Goal: Check status

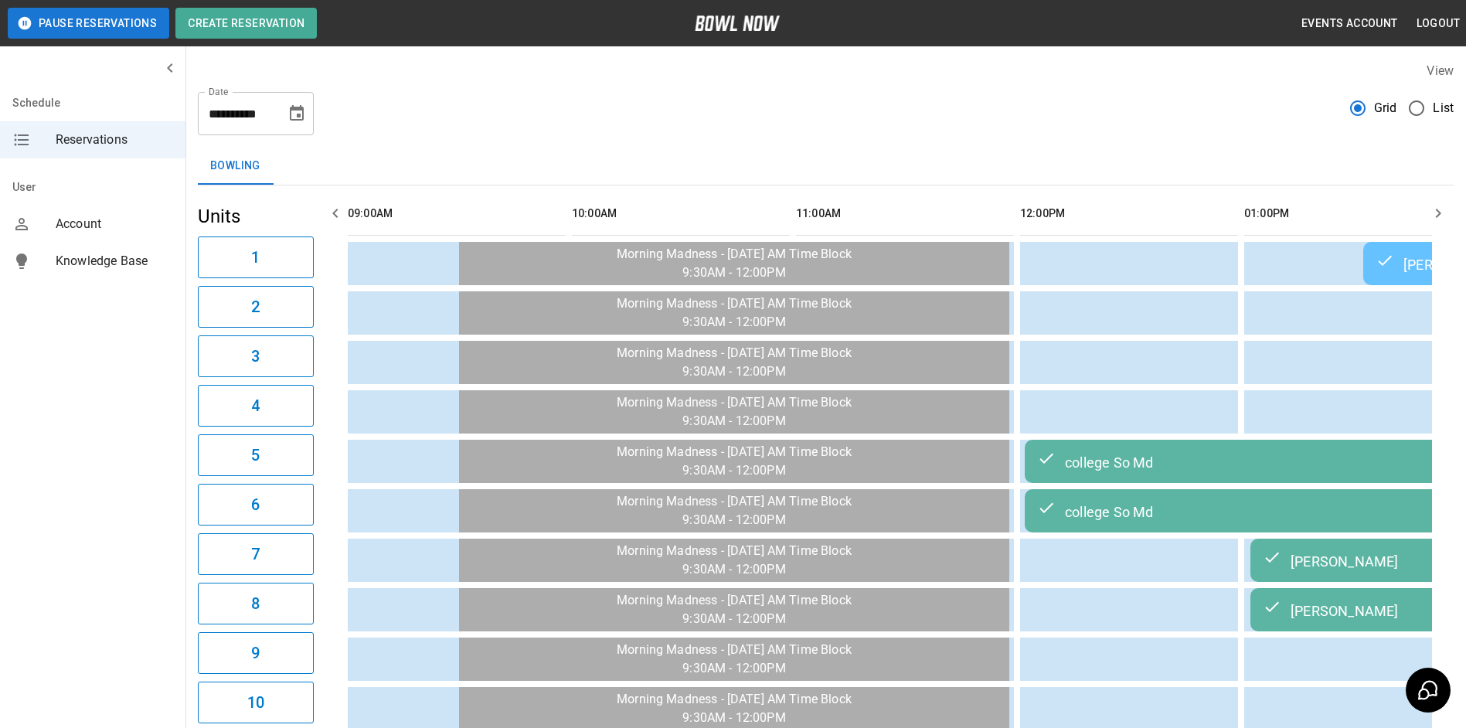
scroll to position [0, 2301]
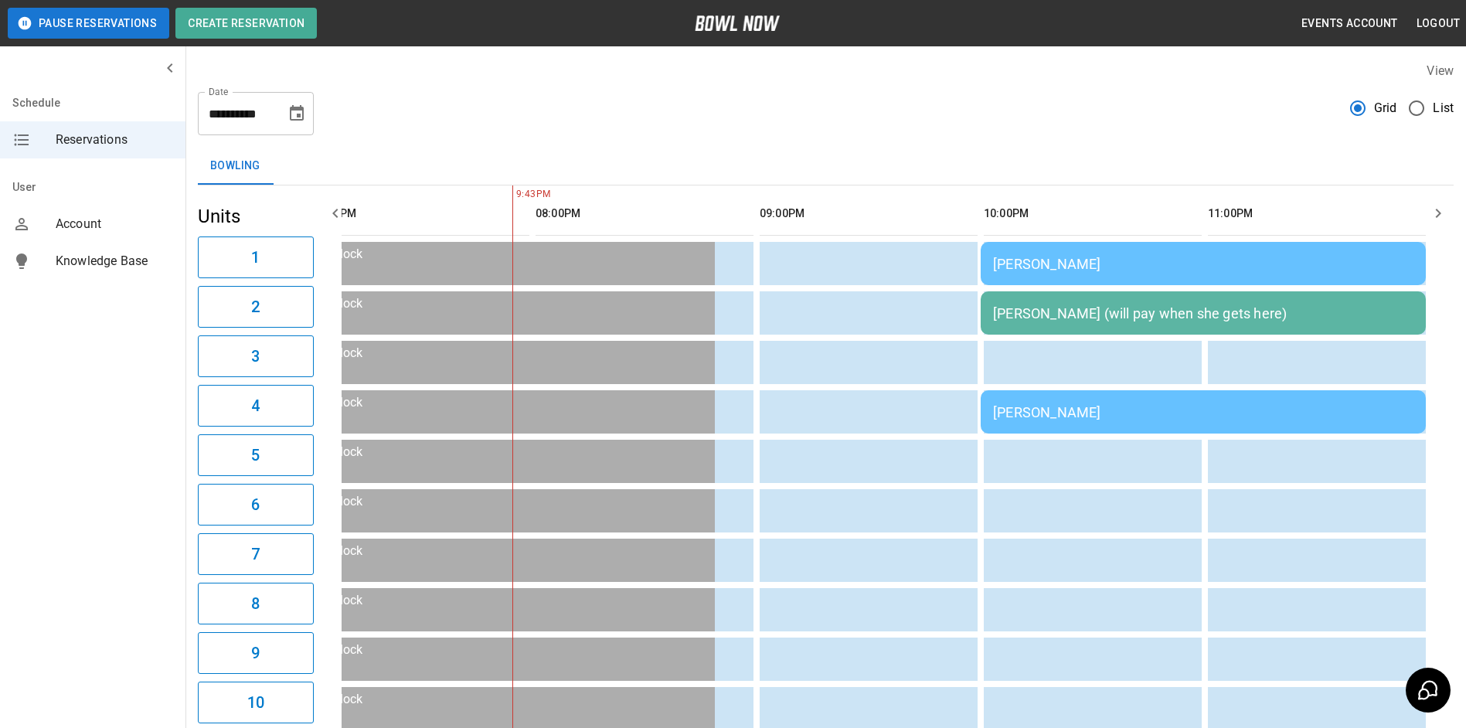
click at [1192, 133] on div "**********" at bounding box center [826, 108] width 1256 height 56
click at [1123, 259] on div "[PERSON_NAME]" at bounding box center [1203, 264] width 420 height 16
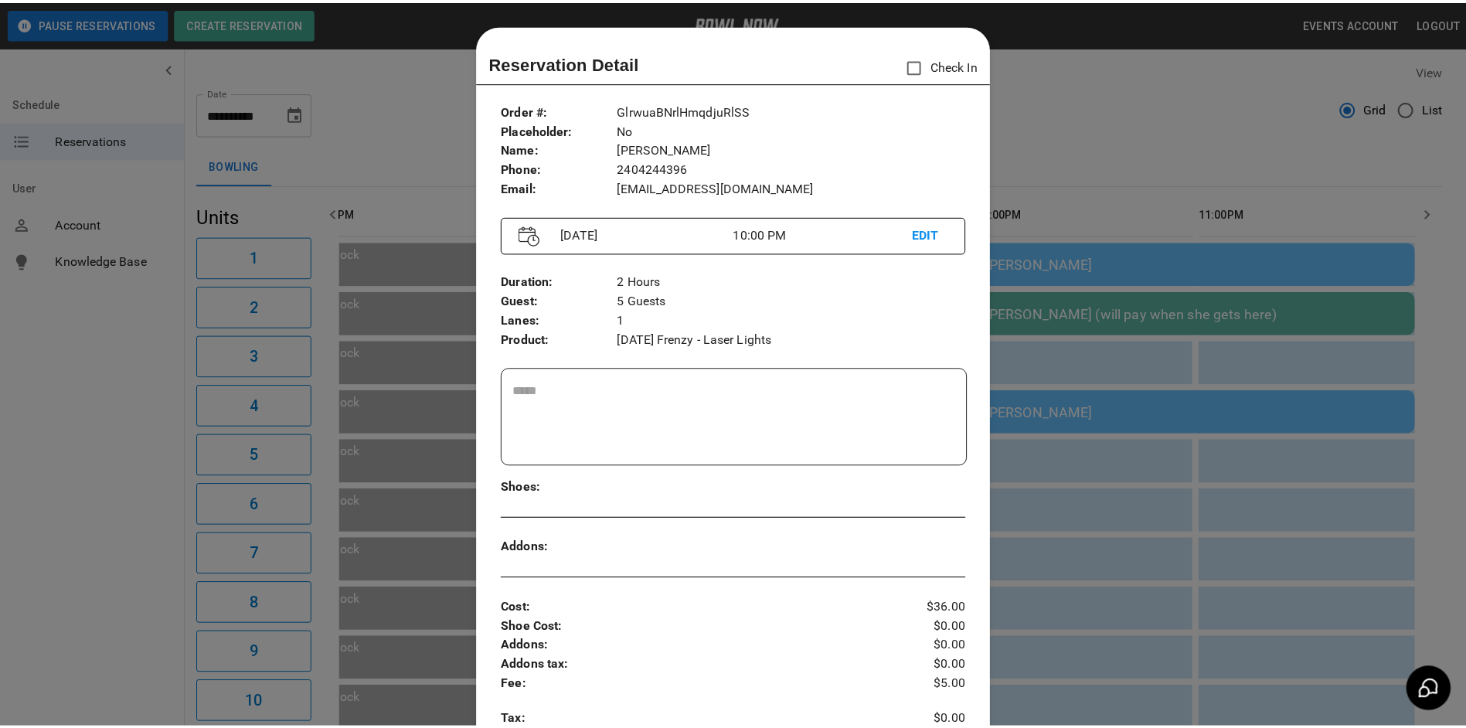
scroll to position [25, 0]
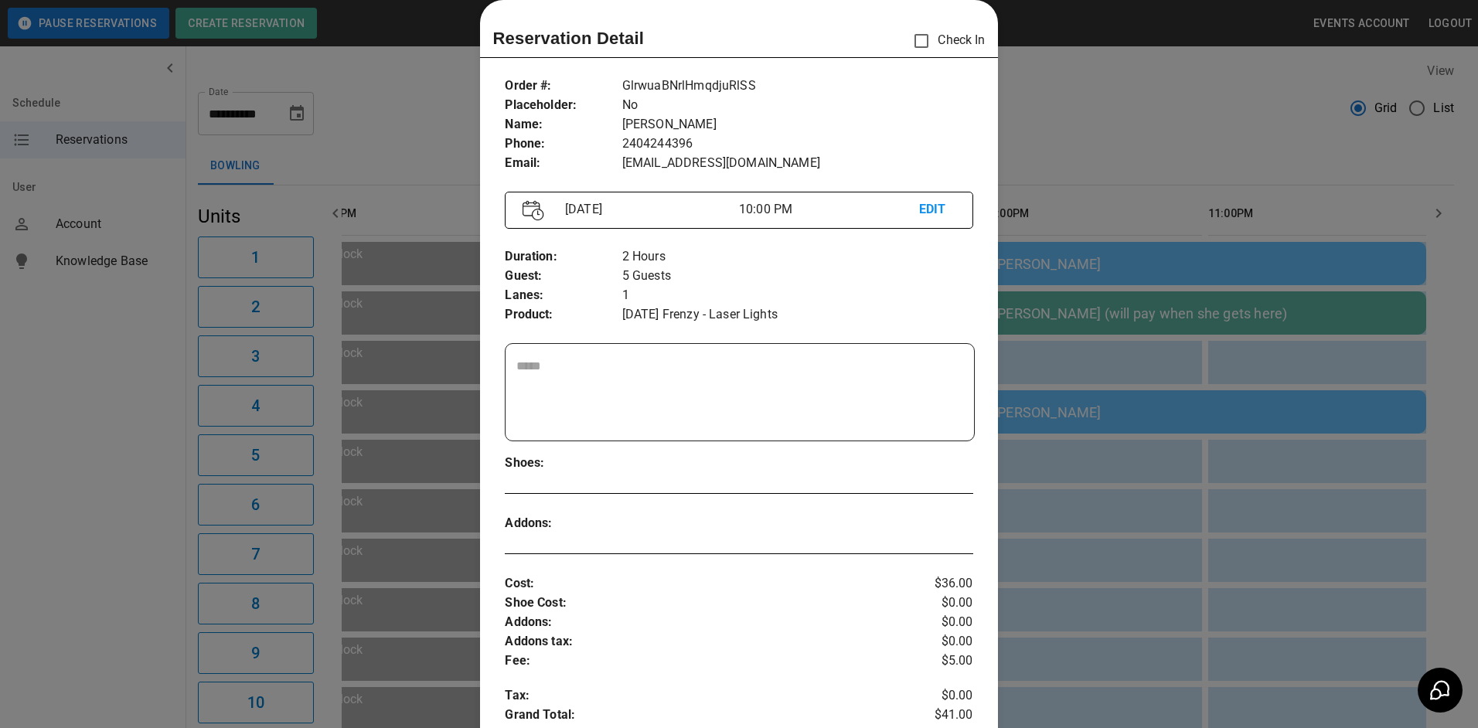
click at [1107, 196] on div at bounding box center [739, 364] width 1478 height 728
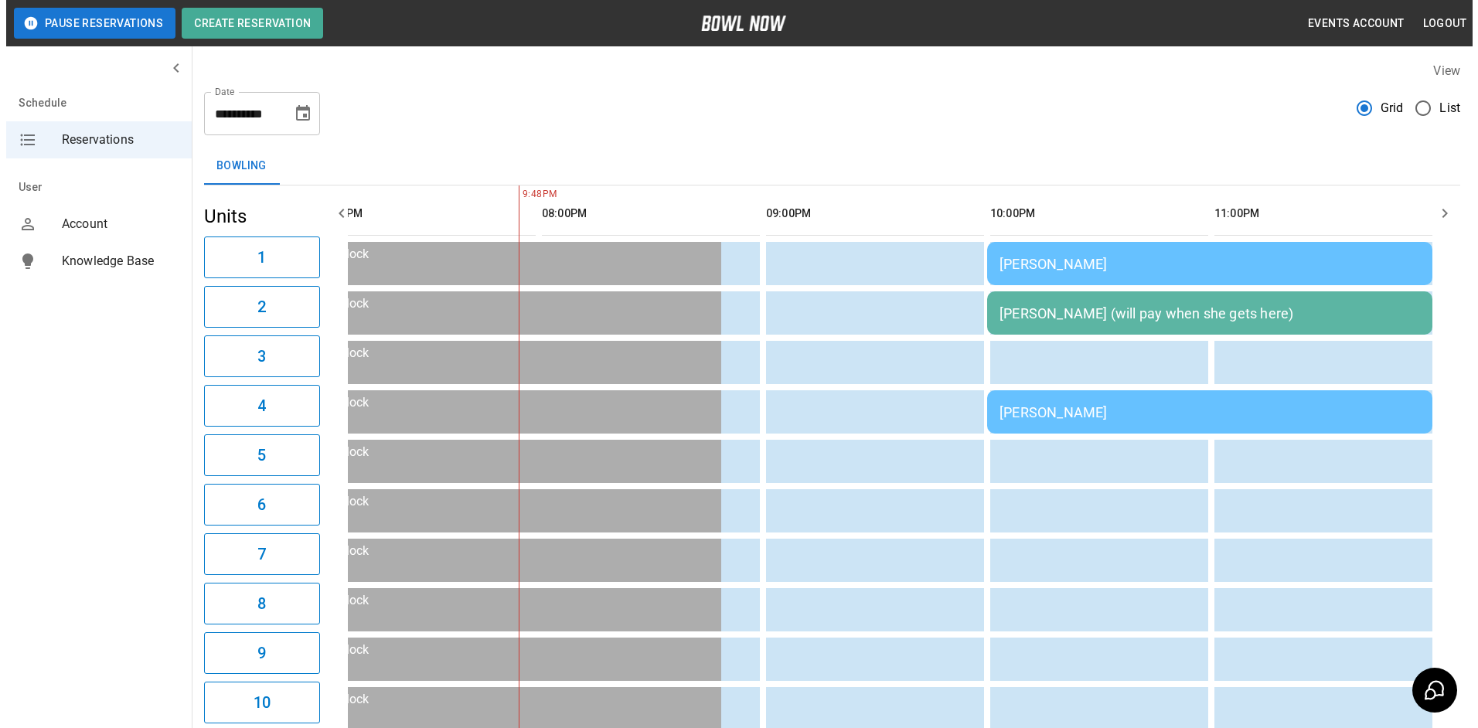
scroll to position [0, 2289]
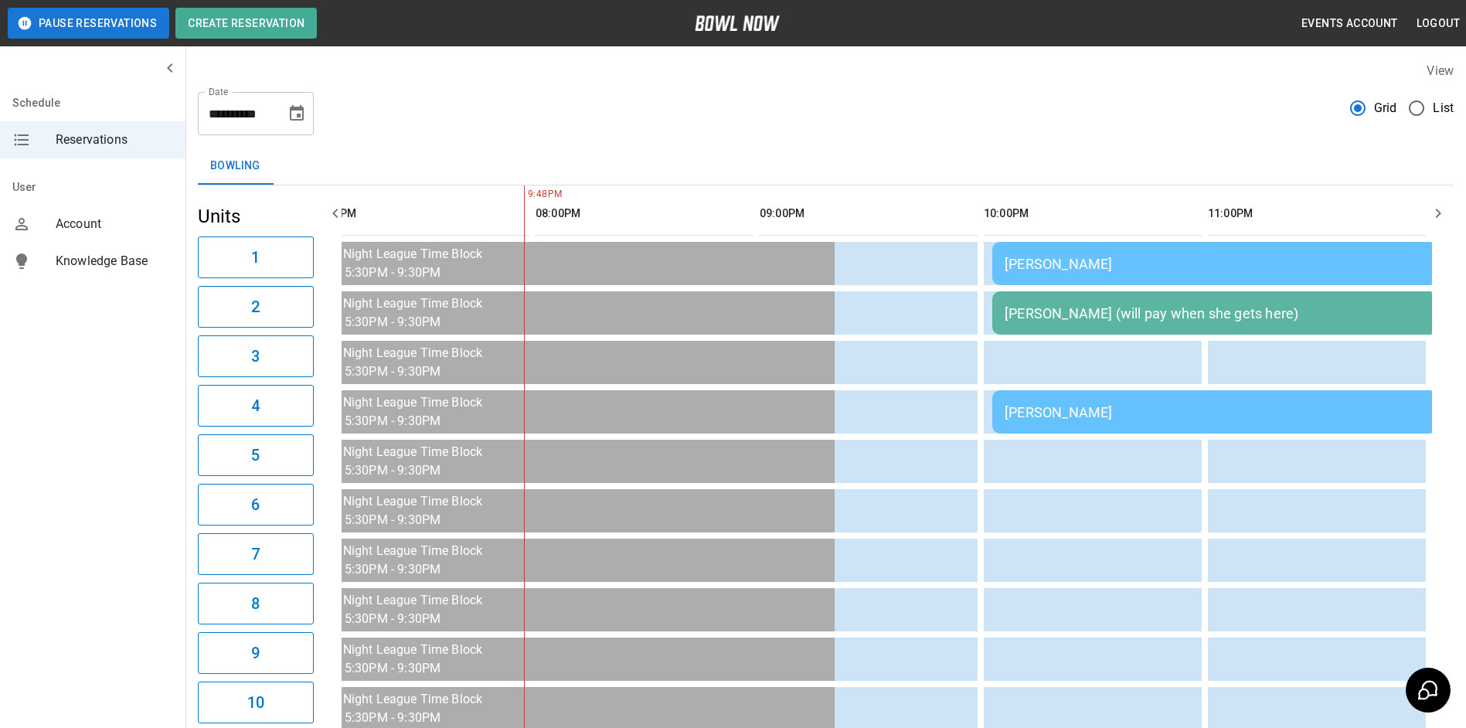
click at [1163, 250] on td "[PERSON_NAME]" at bounding box center [1214, 263] width 445 height 43
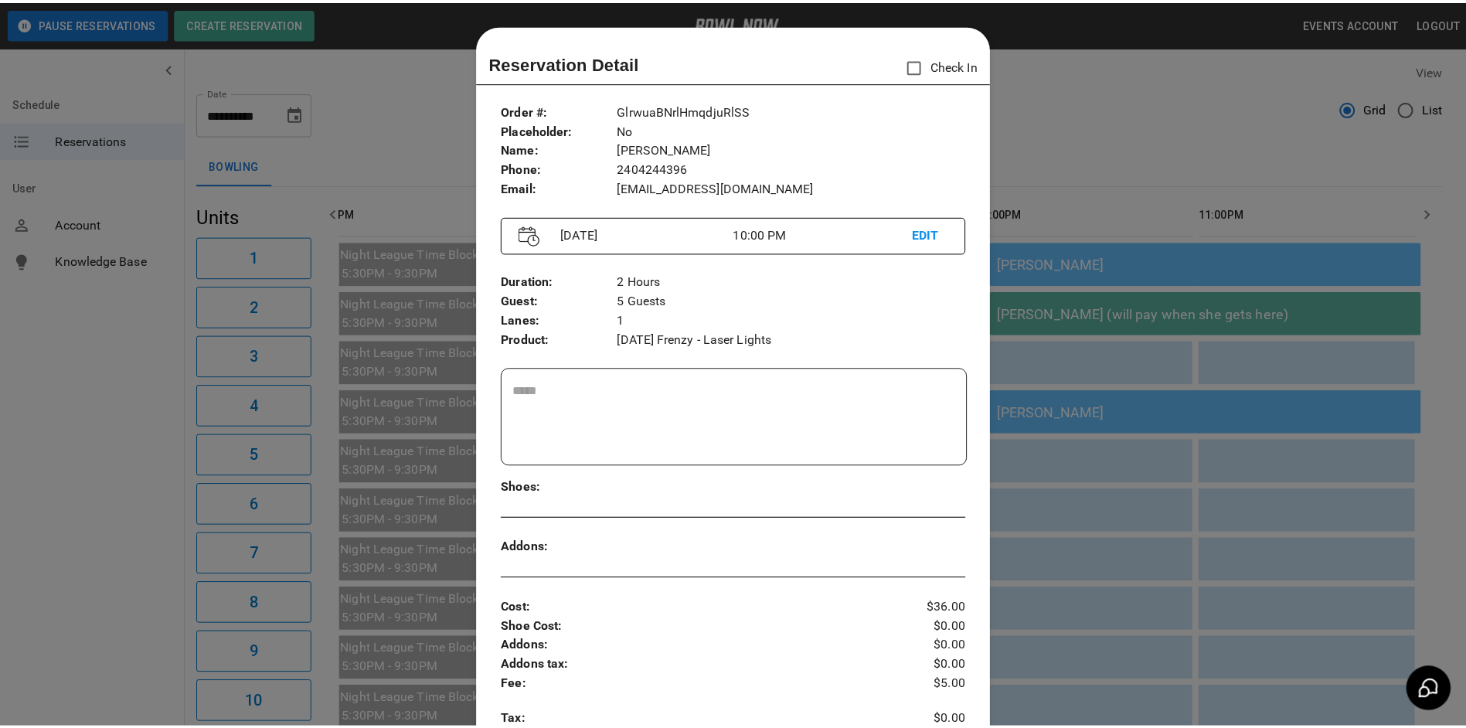
scroll to position [25, 0]
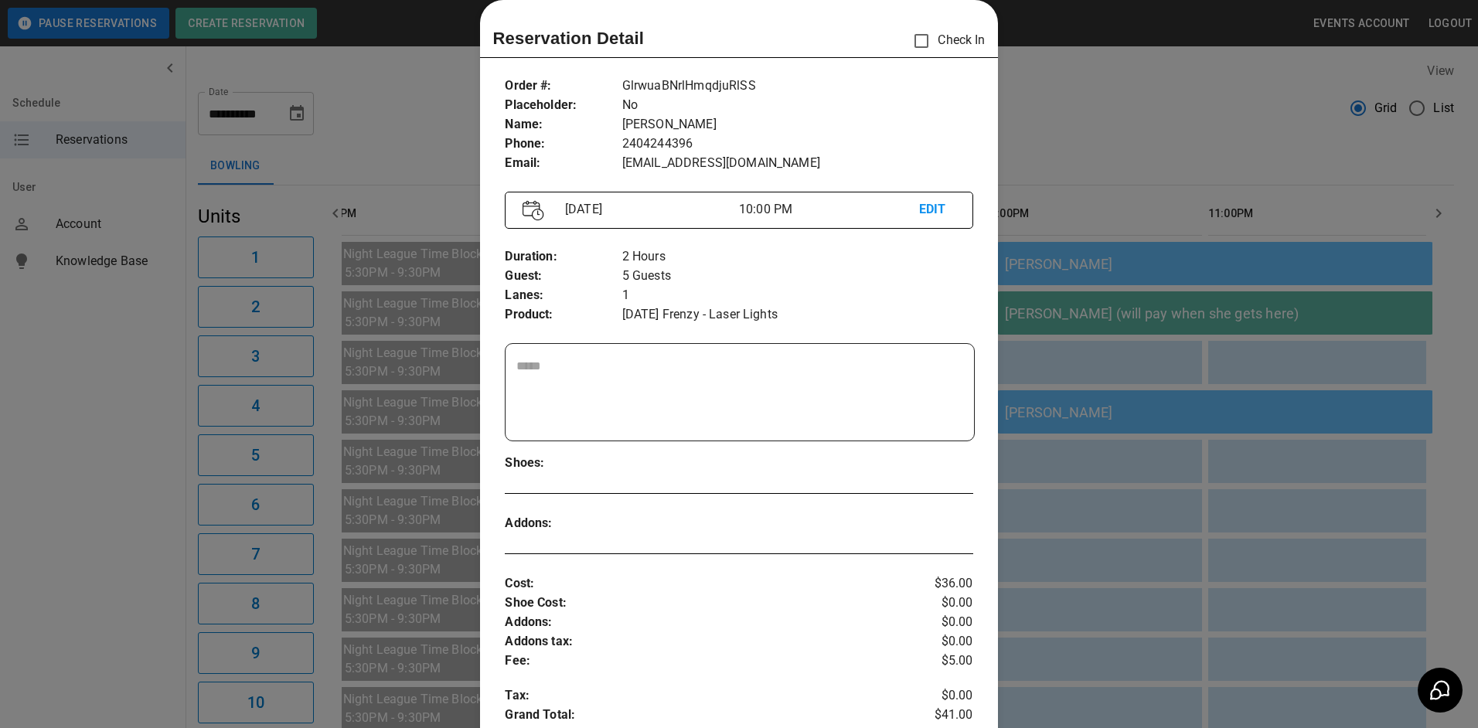
click at [1124, 154] on div at bounding box center [739, 364] width 1478 height 728
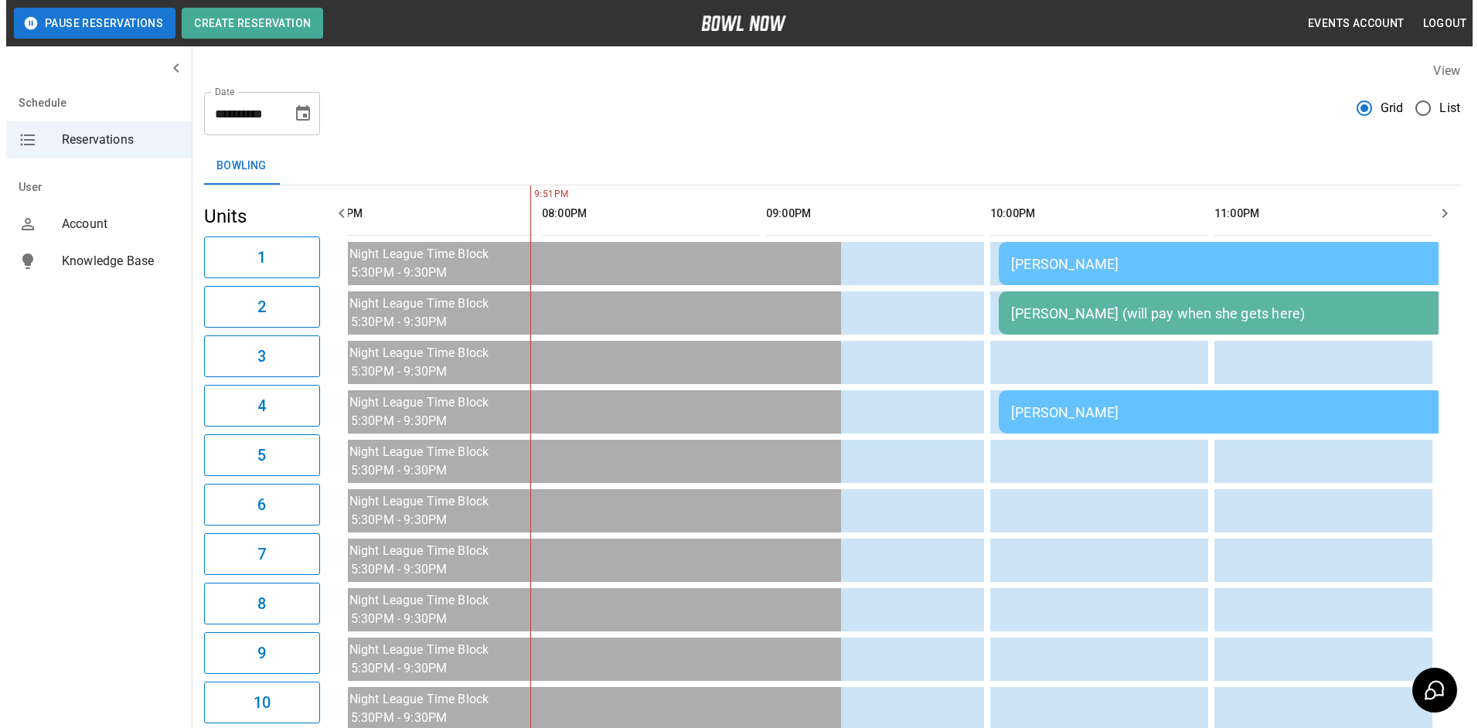
scroll to position [0, 2266]
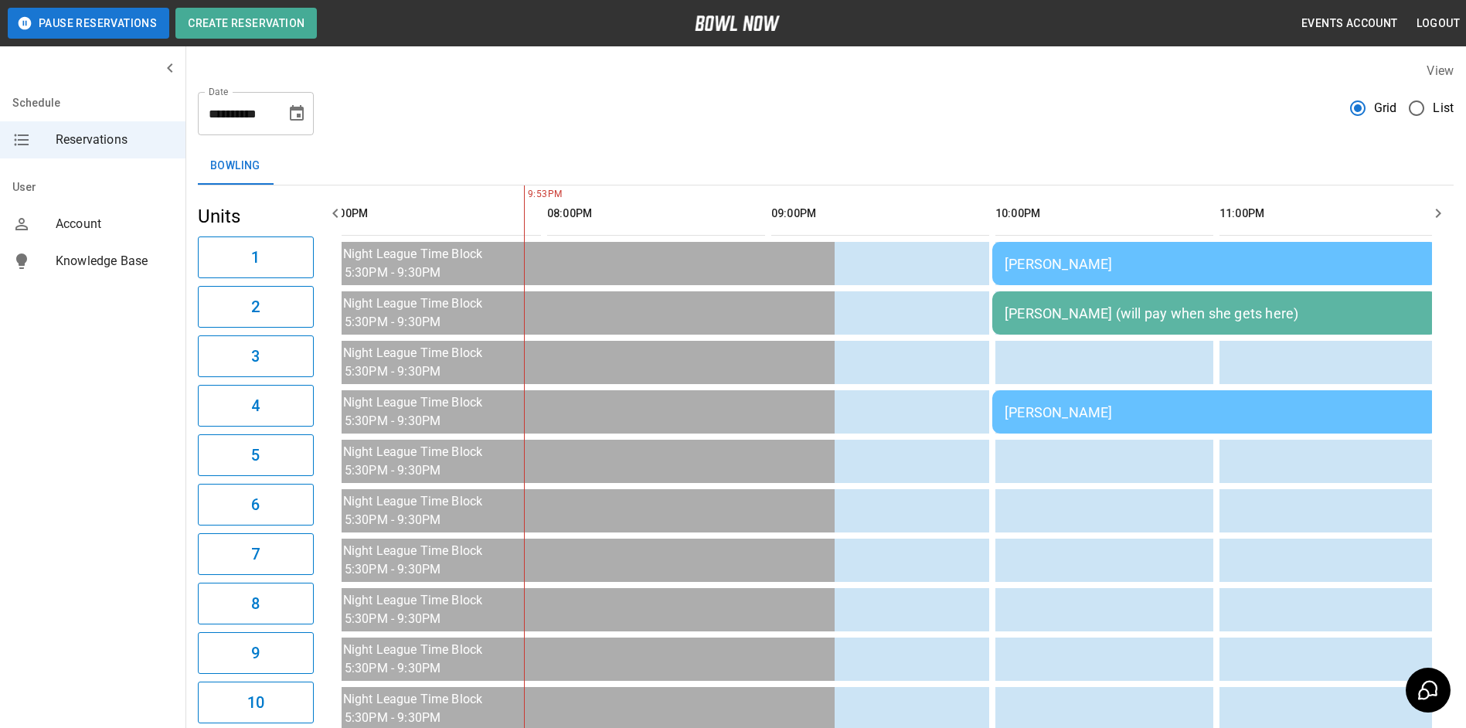
click at [1142, 270] on div "[PERSON_NAME]" at bounding box center [1215, 264] width 420 height 16
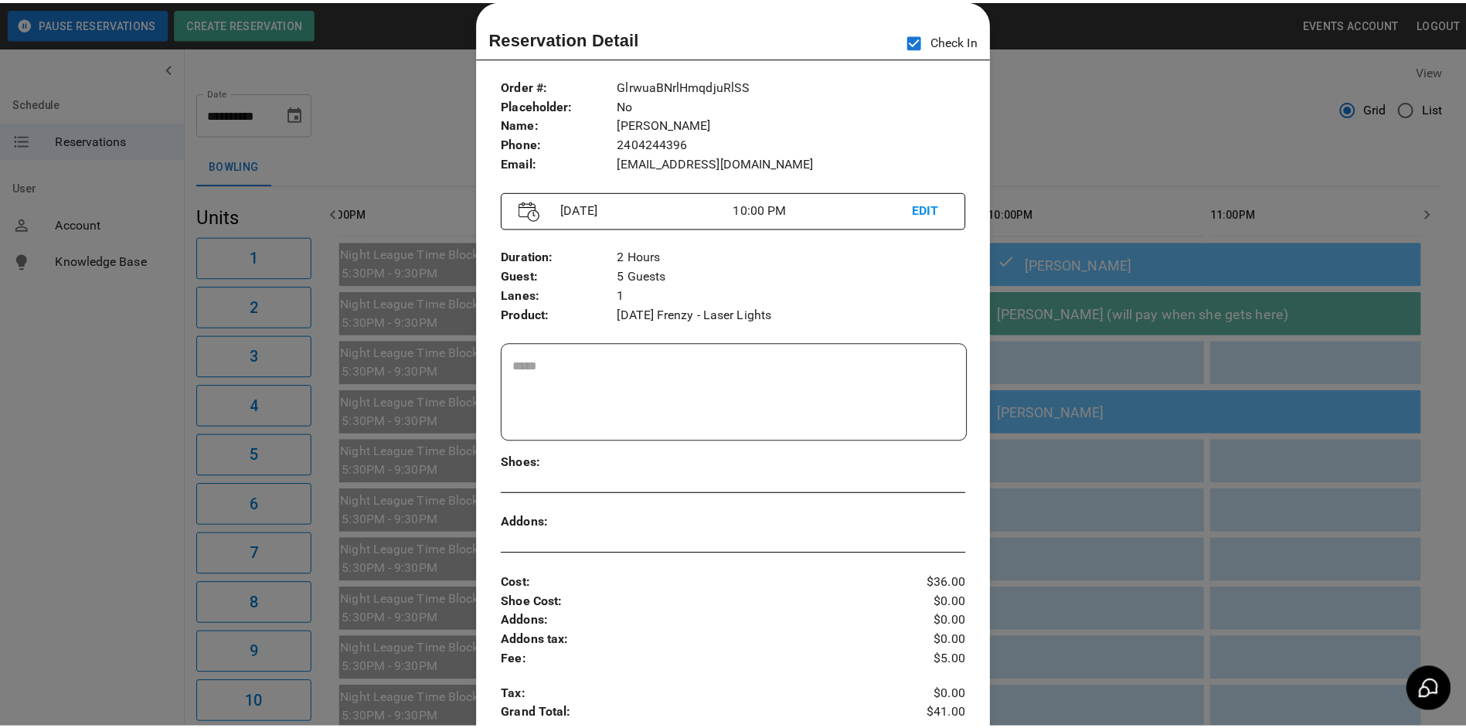
scroll to position [0, 2301]
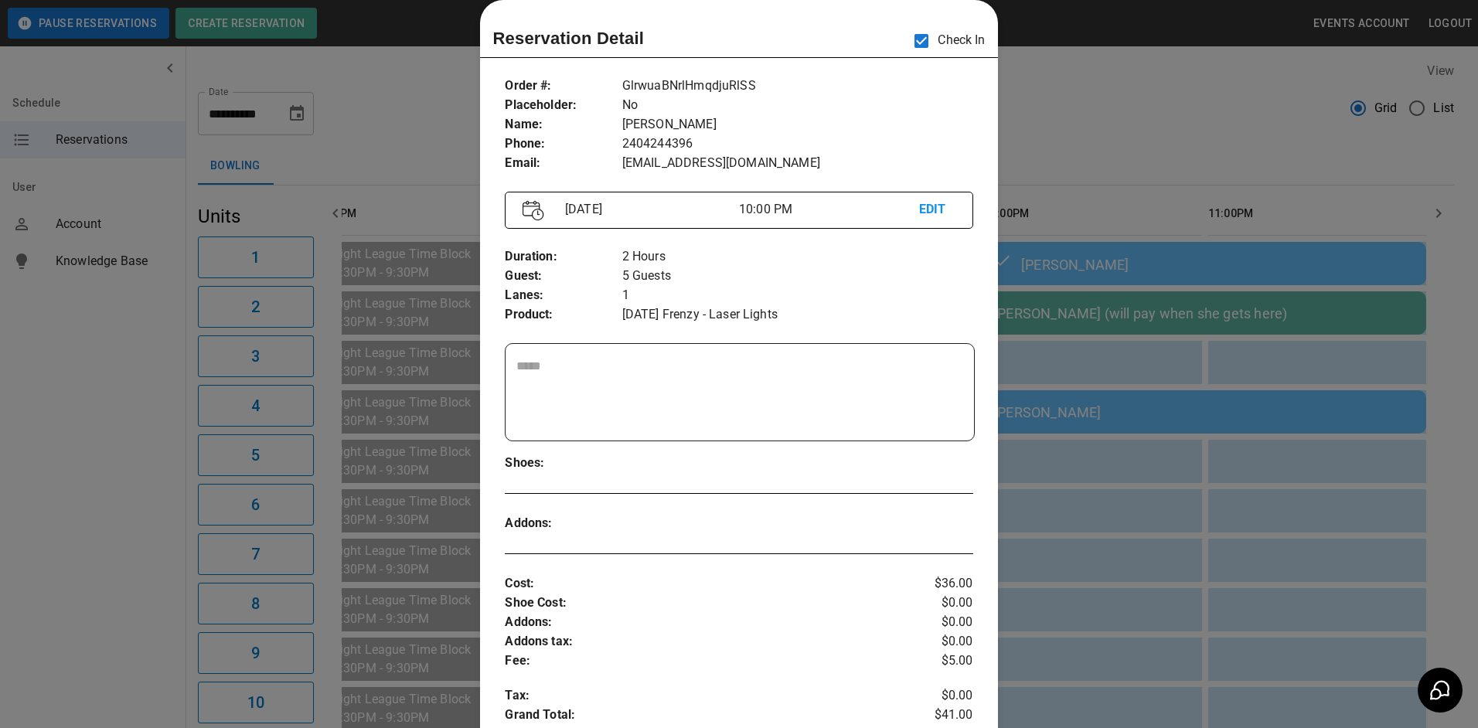
click at [1119, 107] on div at bounding box center [739, 364] width 1478 height 728
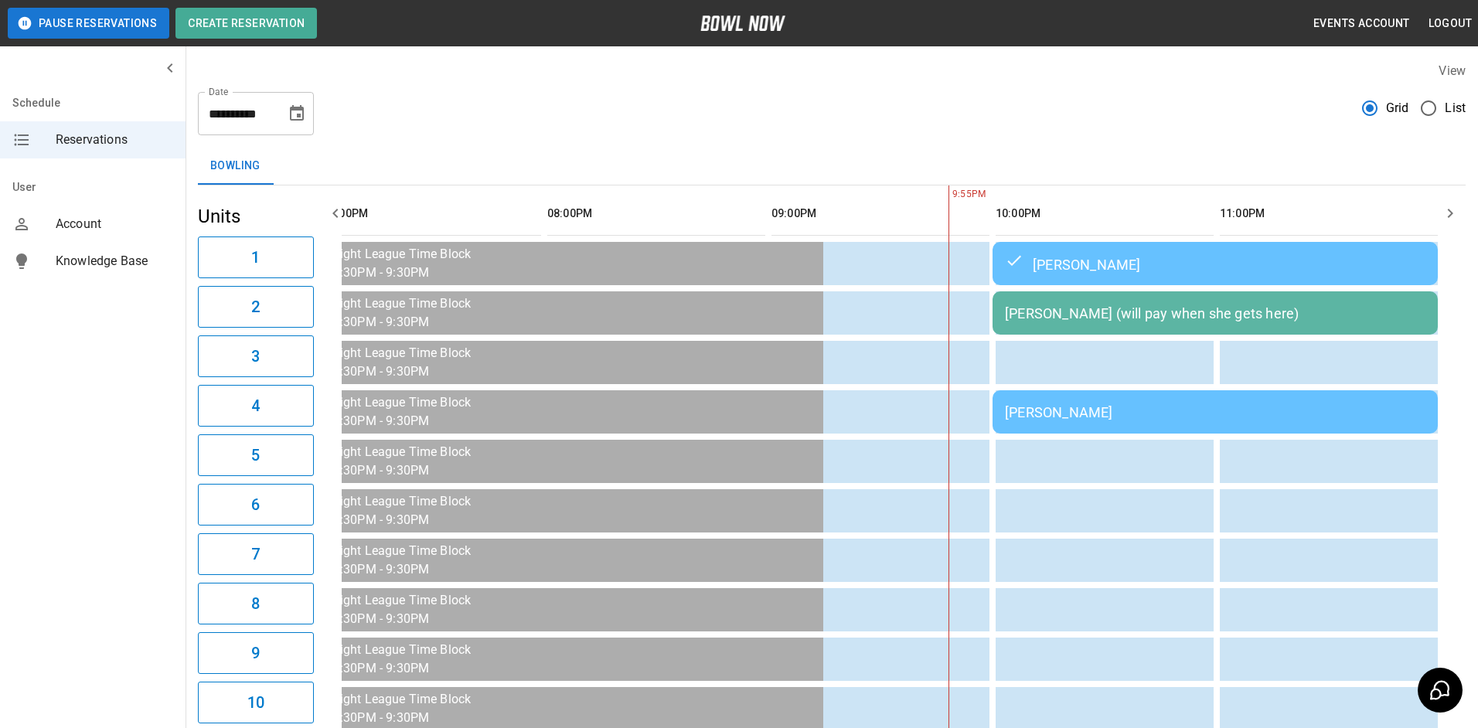
scroll to position [0, 2289]
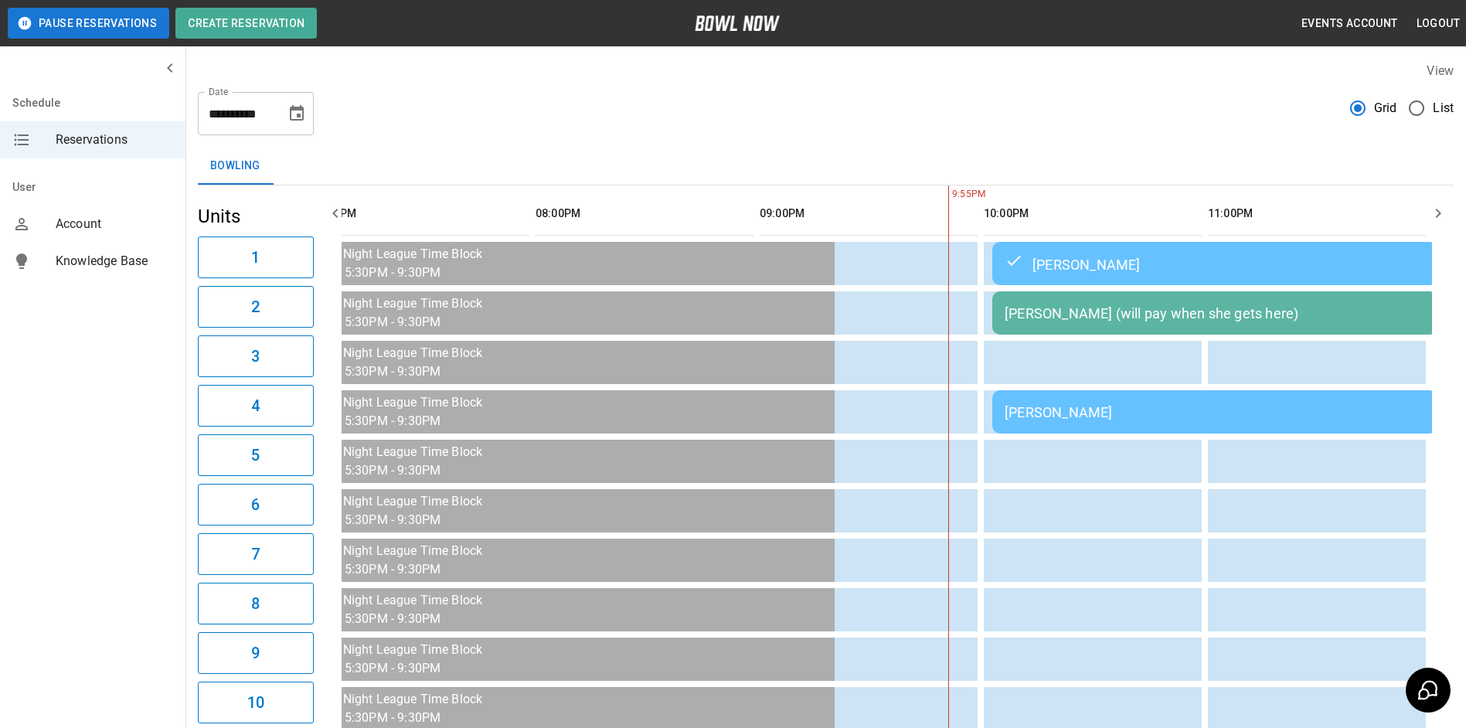
click at [1088, 400] on td "[PERSON_NAME]" at bounding box center [1214, 411] width 445 height 43
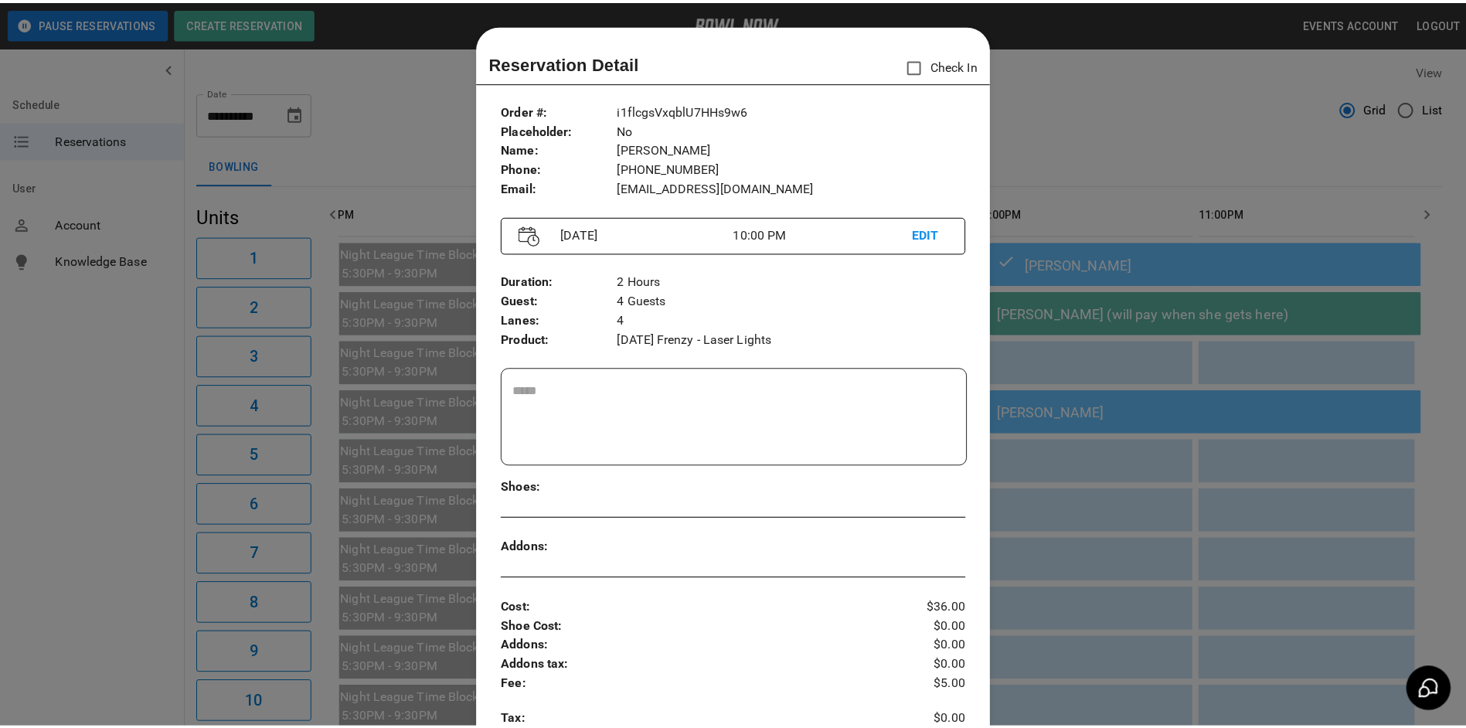
scroll to position [25, 0]
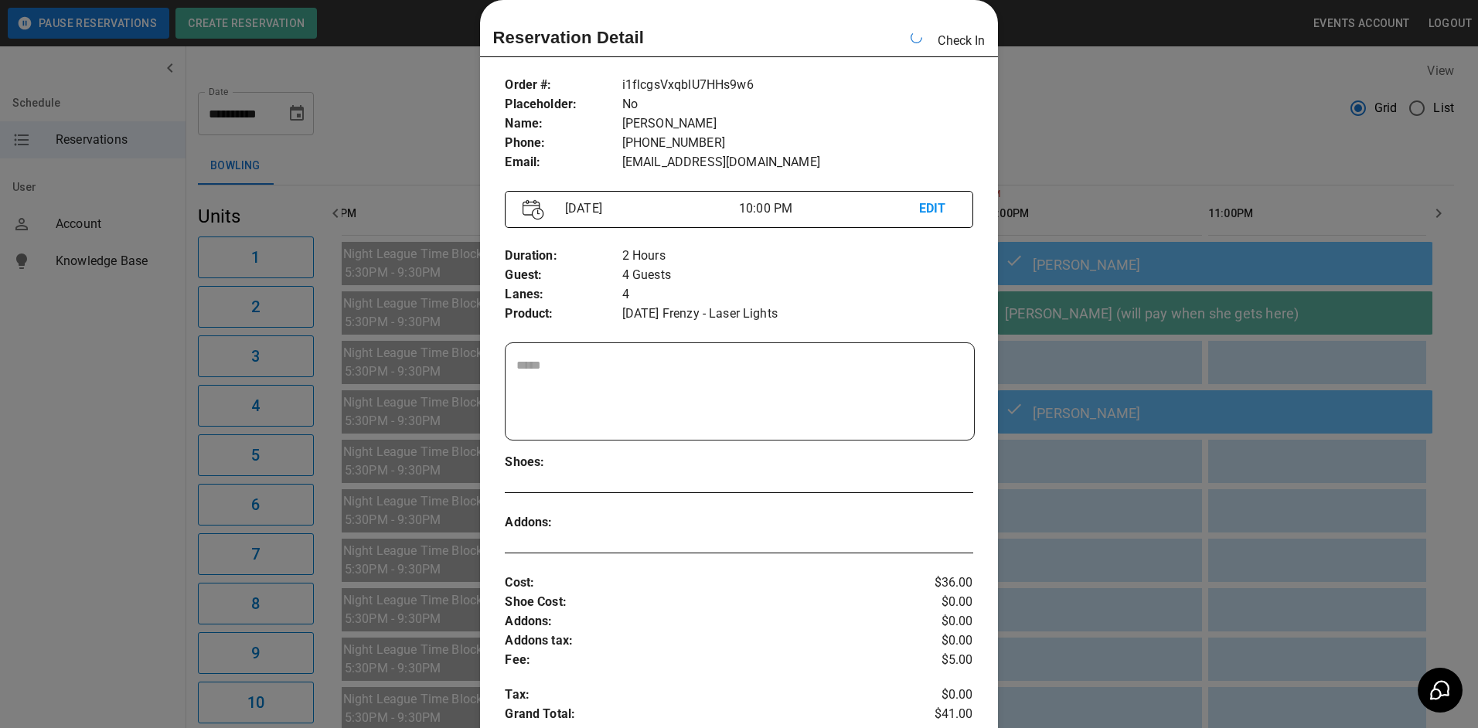
drag, startPoint x: 1111, startPoint y: 152, endPoint x: 1122, endPoint y: 156, distance: 12.2
click at [1121, 155] on div at bounding box center [739, 364] width 1478 height 728
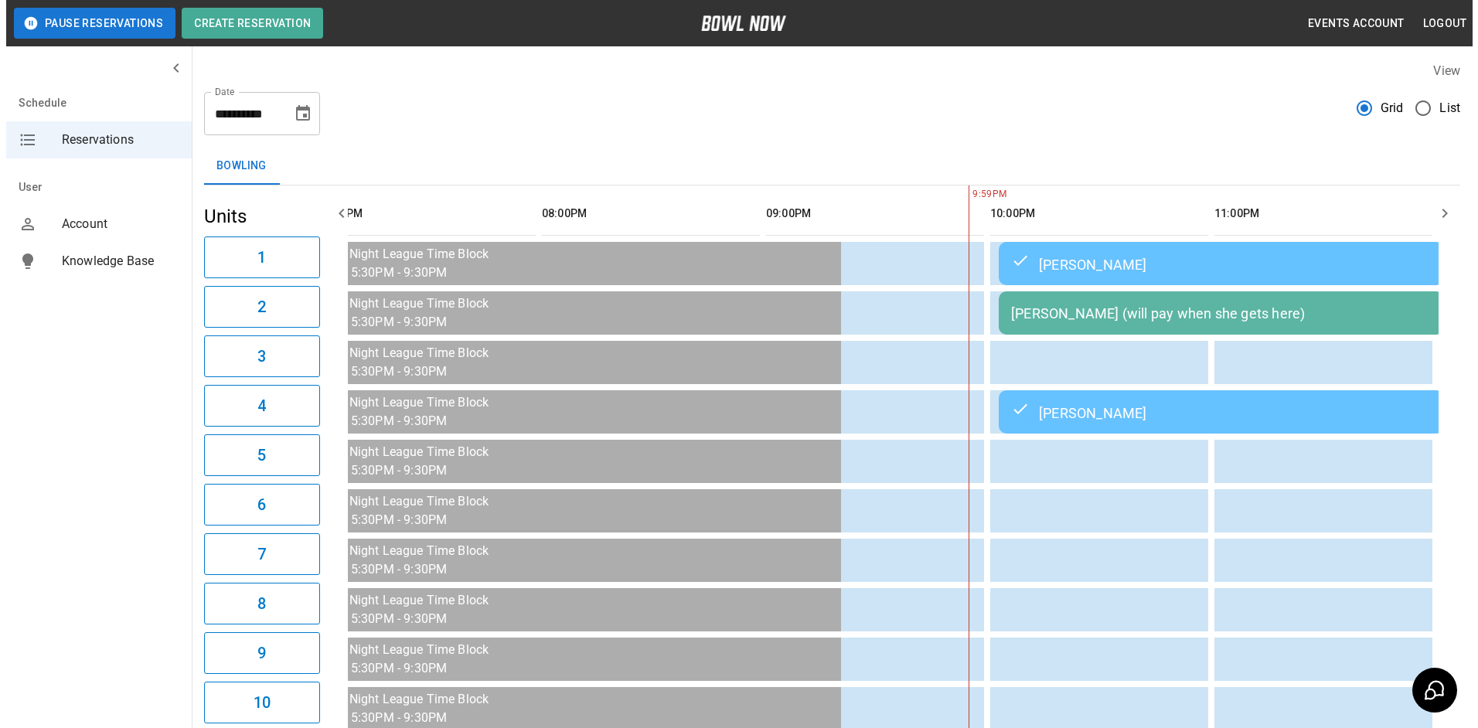
scroll to position [0, 2266]
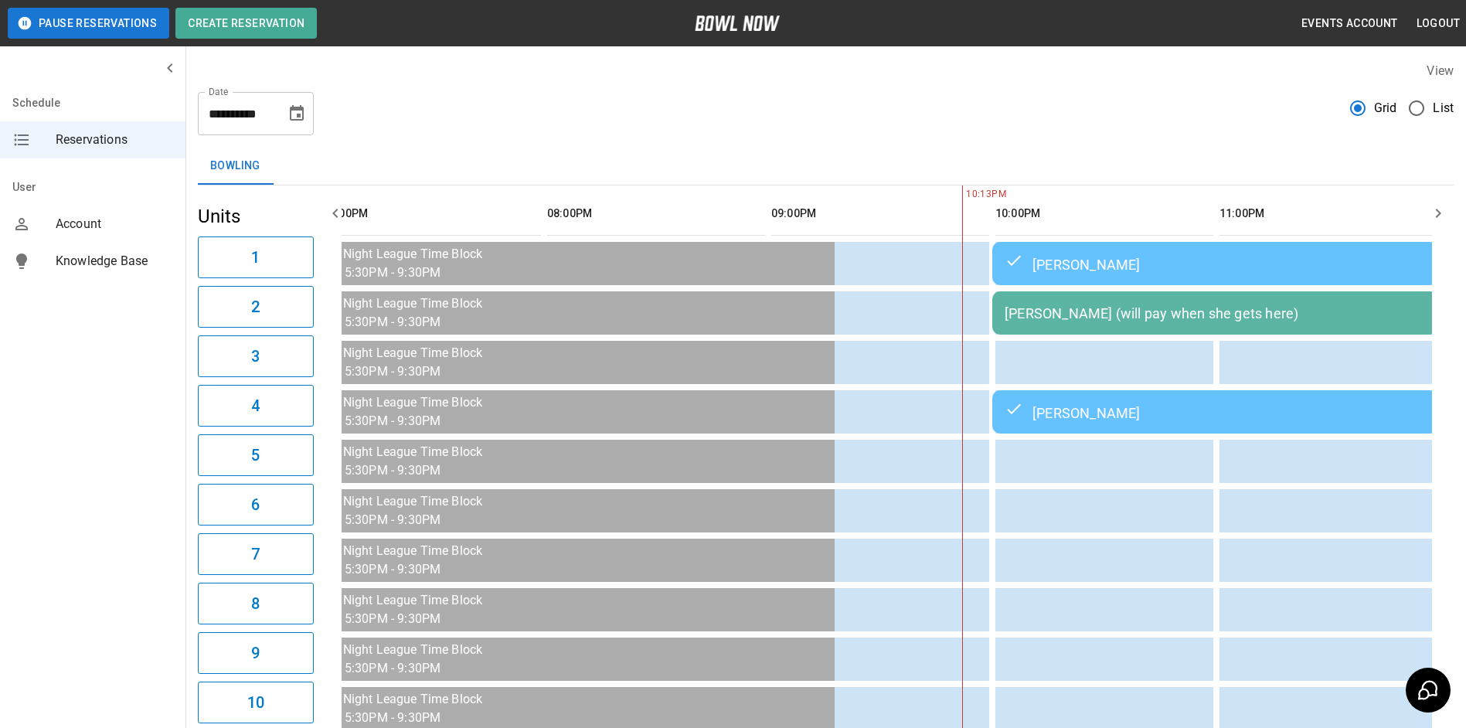
click at [1229, 321] on div "[PERSON_NAME] (will pay when she gets here)" at bounding box center [1215, 313] width 420 height 16
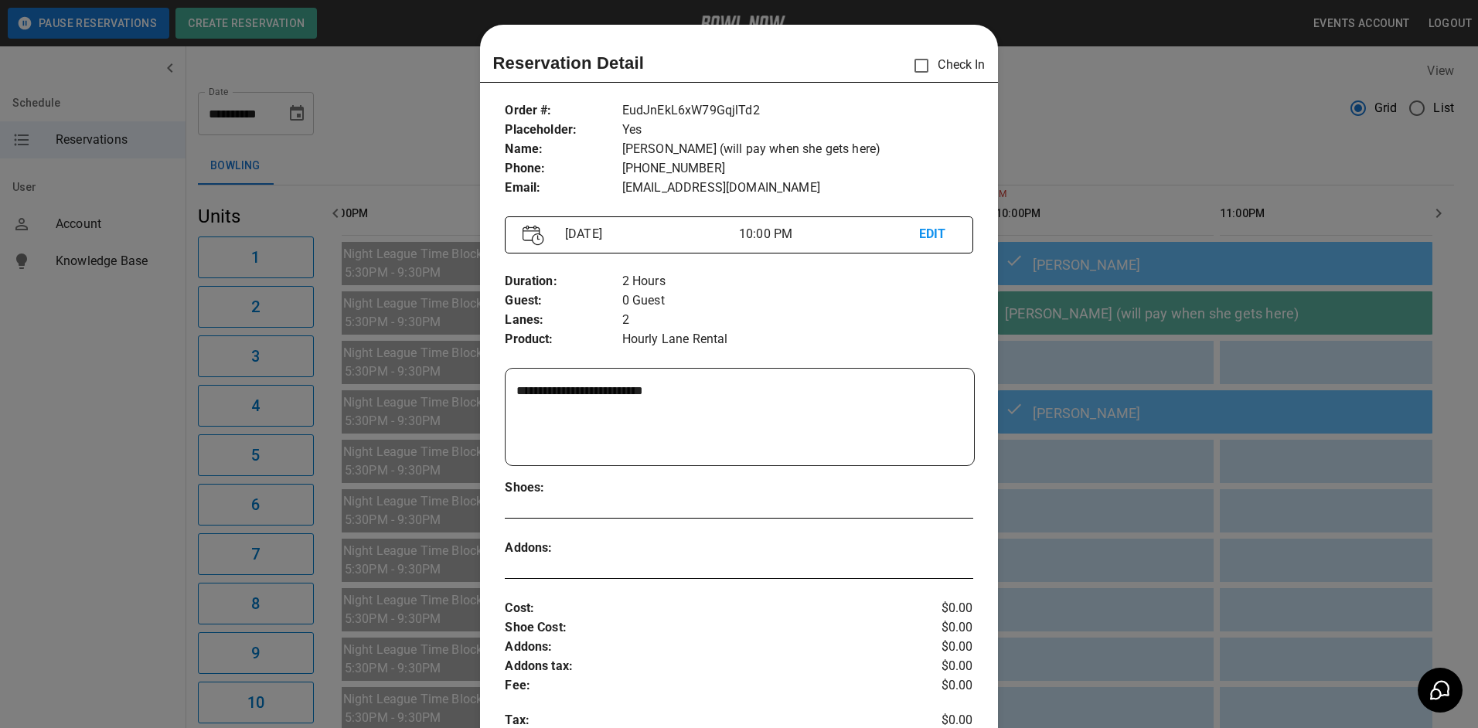
scroll to position [25, 0]
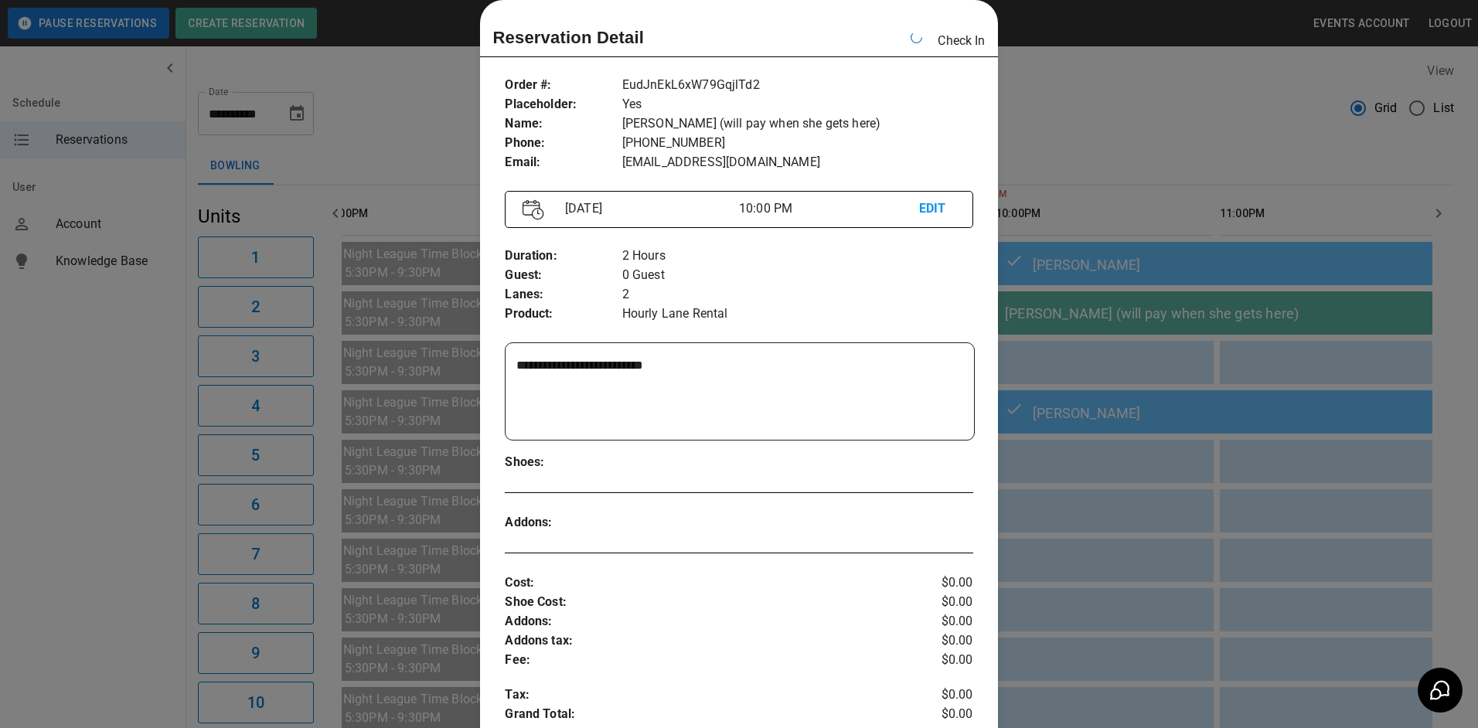
click at [1123, 192] on div at bounding box center [739, 364] width 1478 height 728
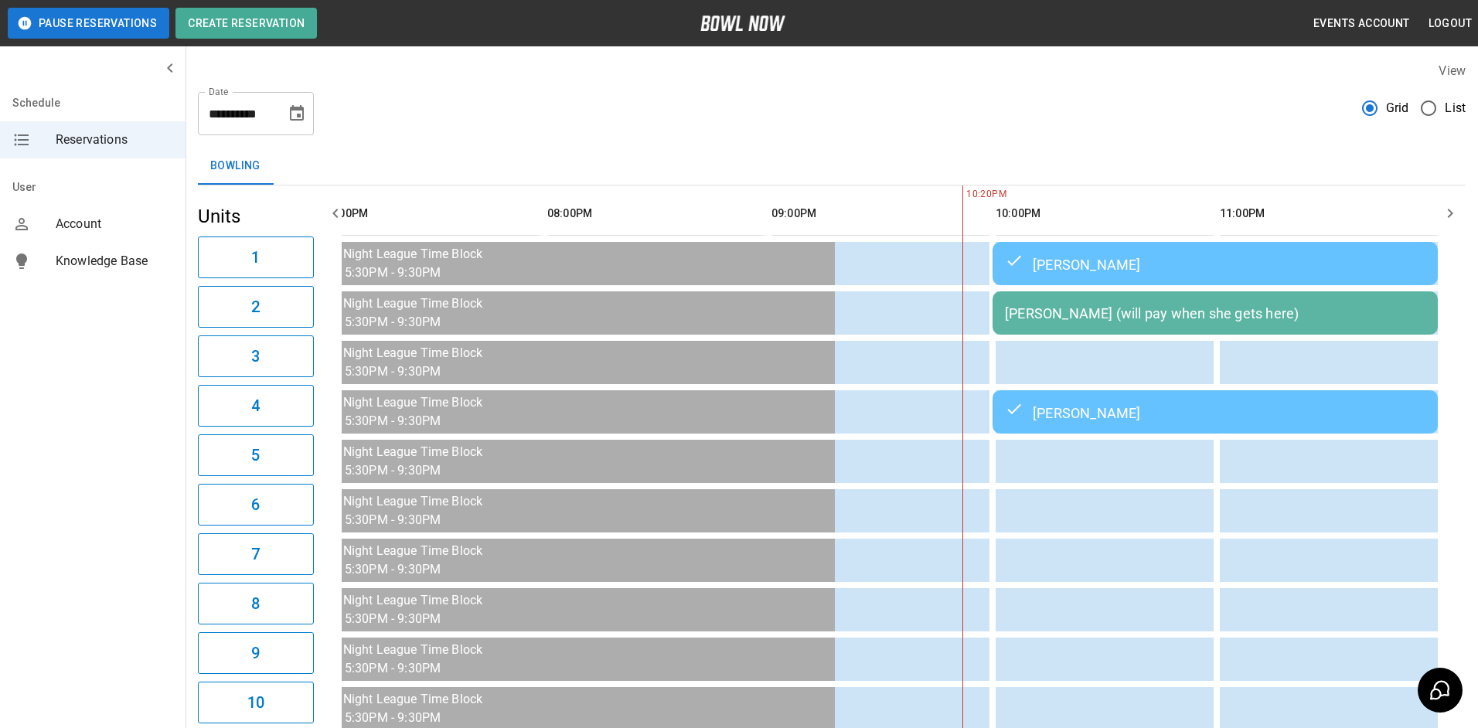
click at [1131, 221] on th "sticky table" at bounding box center [1130, 214] width 50 height 44
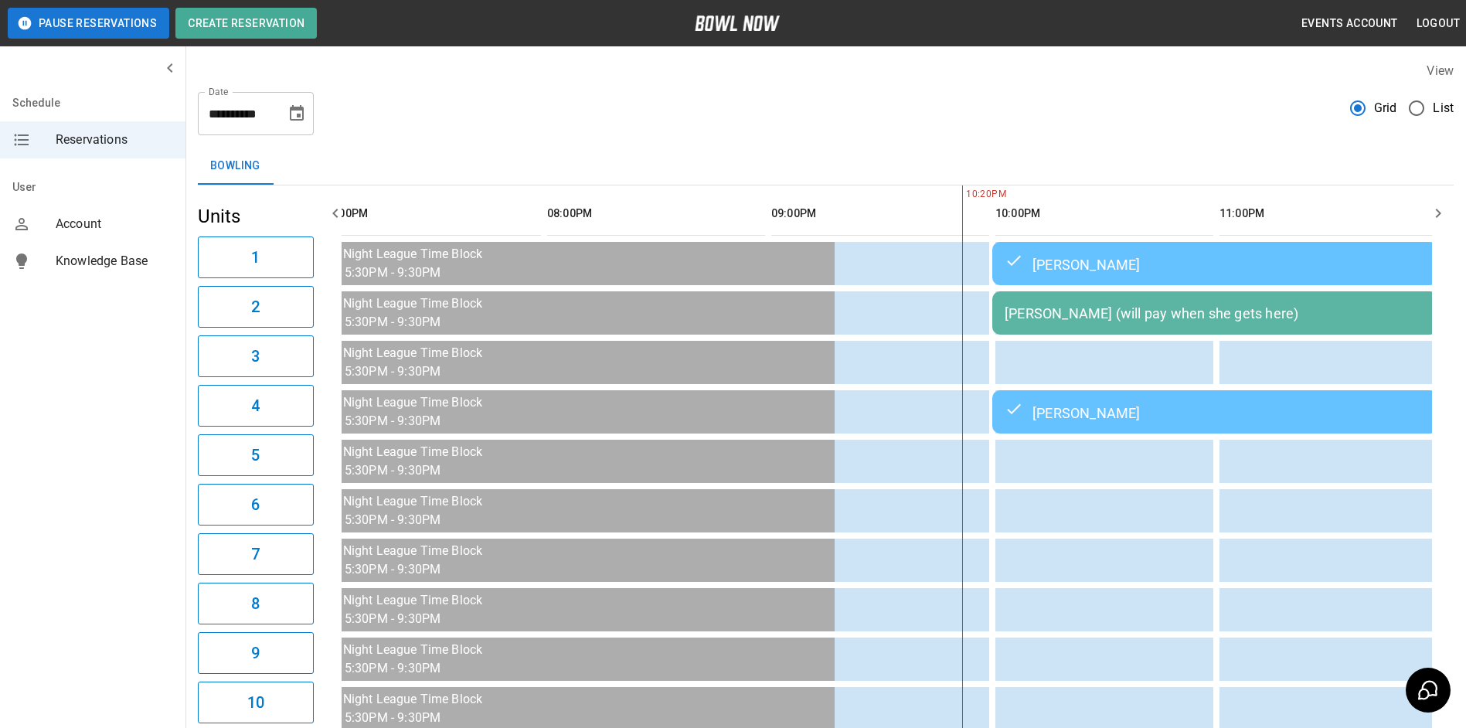
click at [1119, 259] on div "[PERSON_NAME]" at bounding box center [1215, 263] width 420 height 19
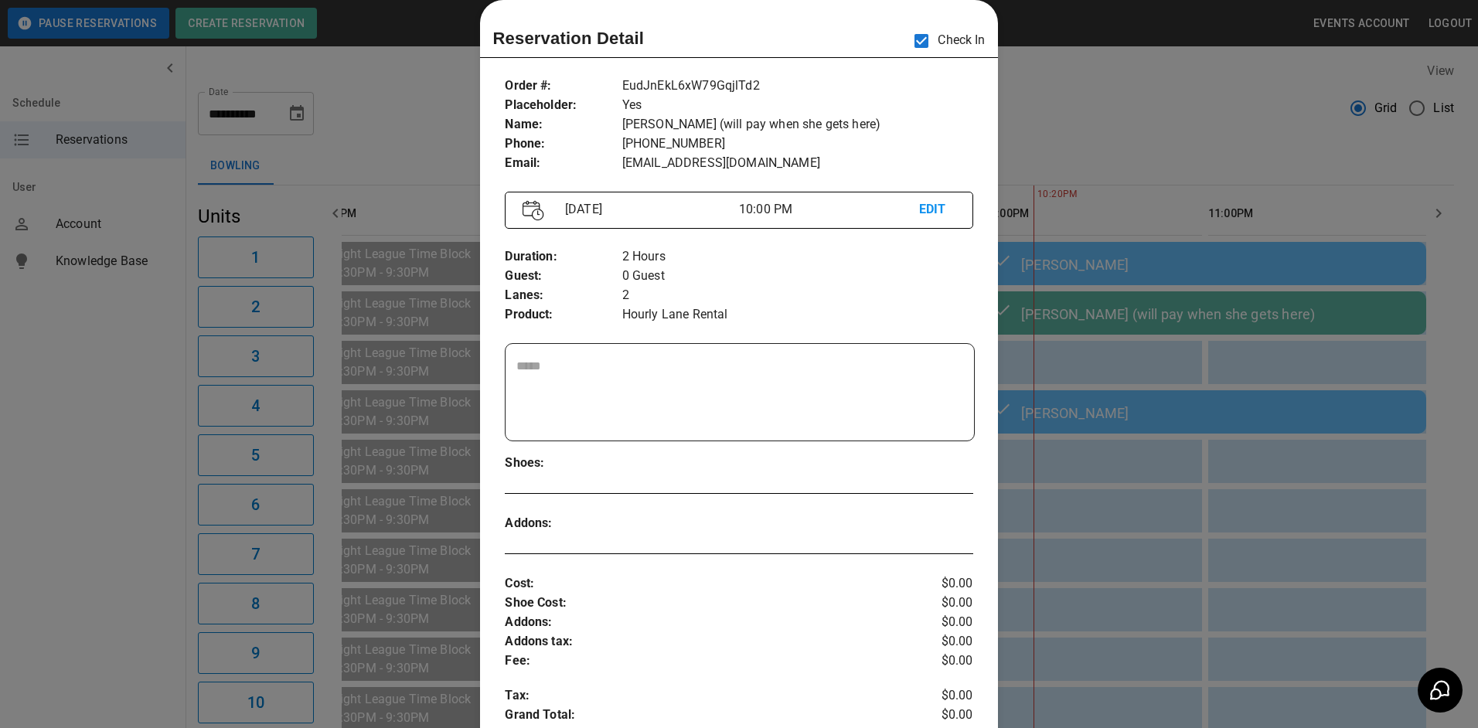
click at [1157, 332] on div at bounding box center [739, 364] width 1478 height 728
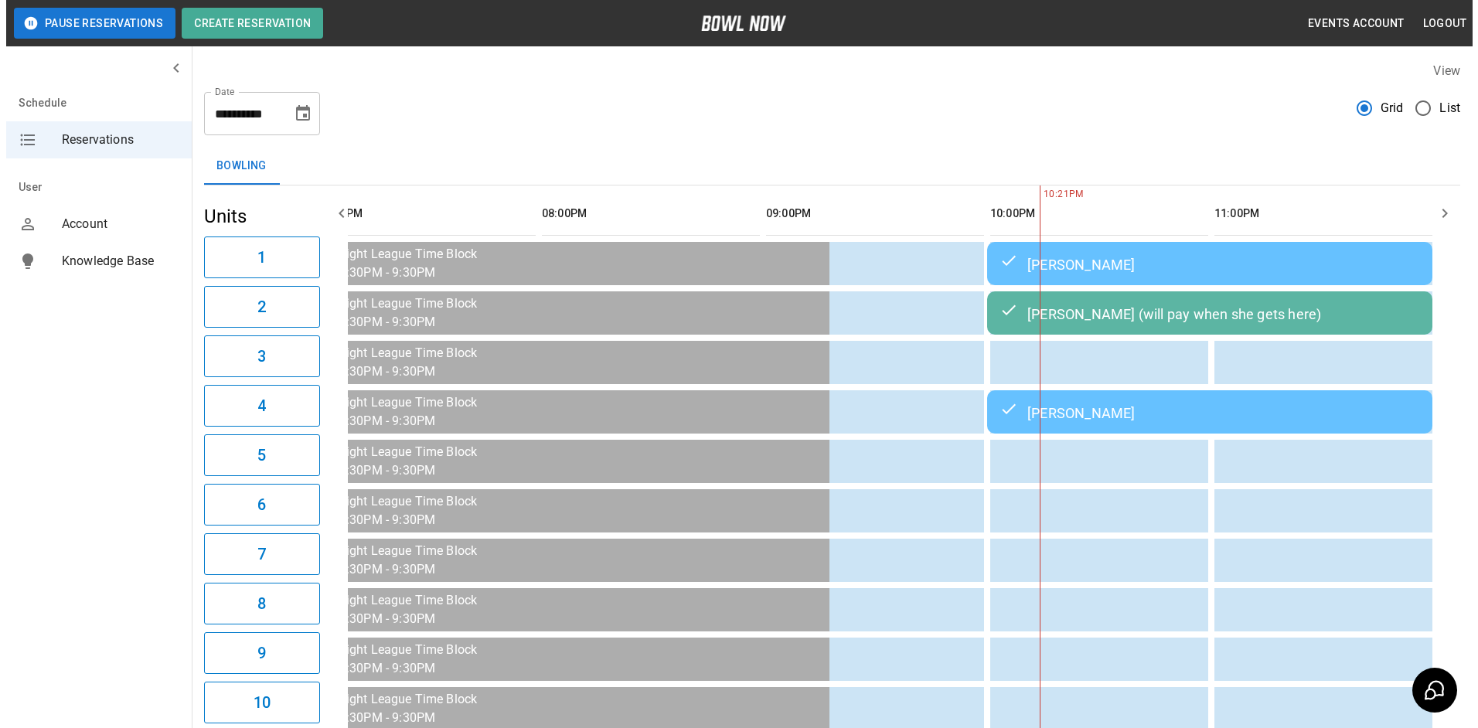
scroll to position [0, 2289]
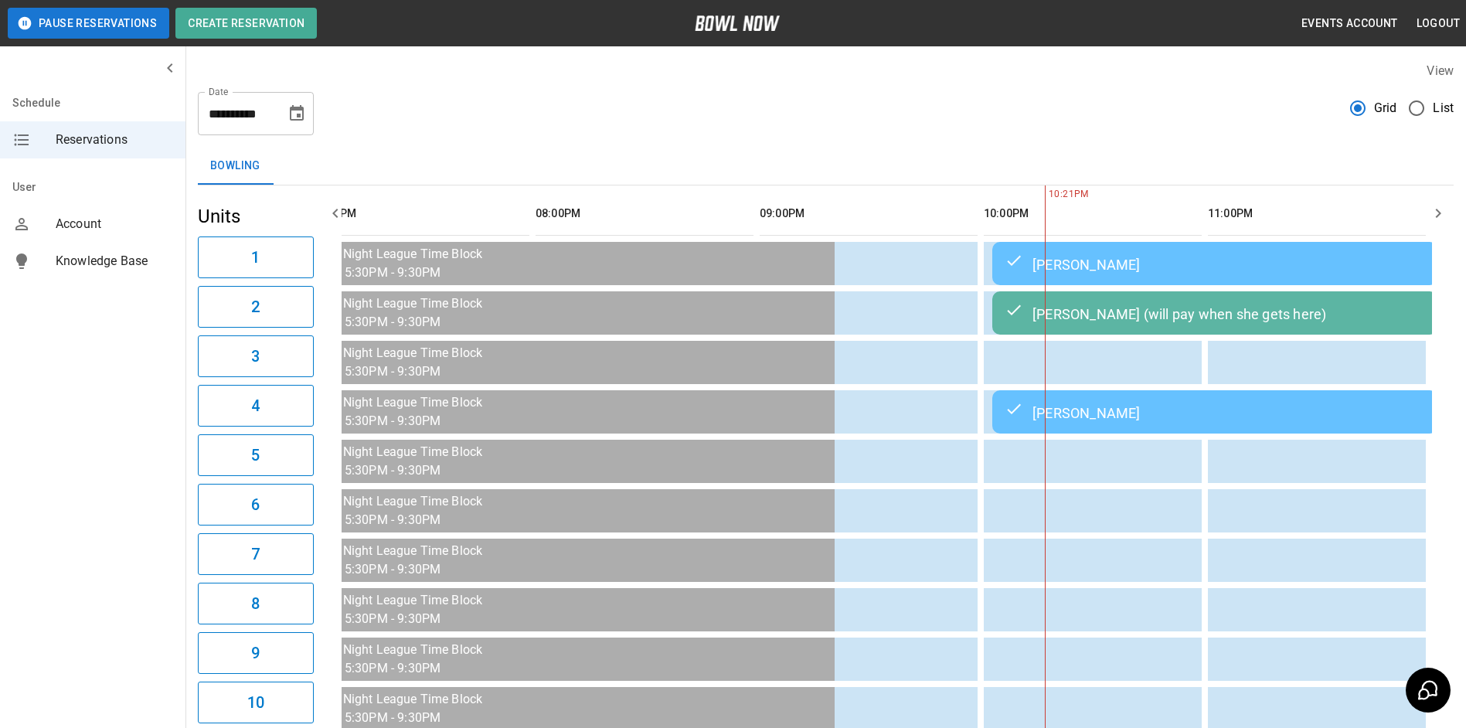
click at [1148, 314] on div "[PERSON_NAME] (will pay when she gets here)" at bounding box center [1215, 313] width 420 height 19
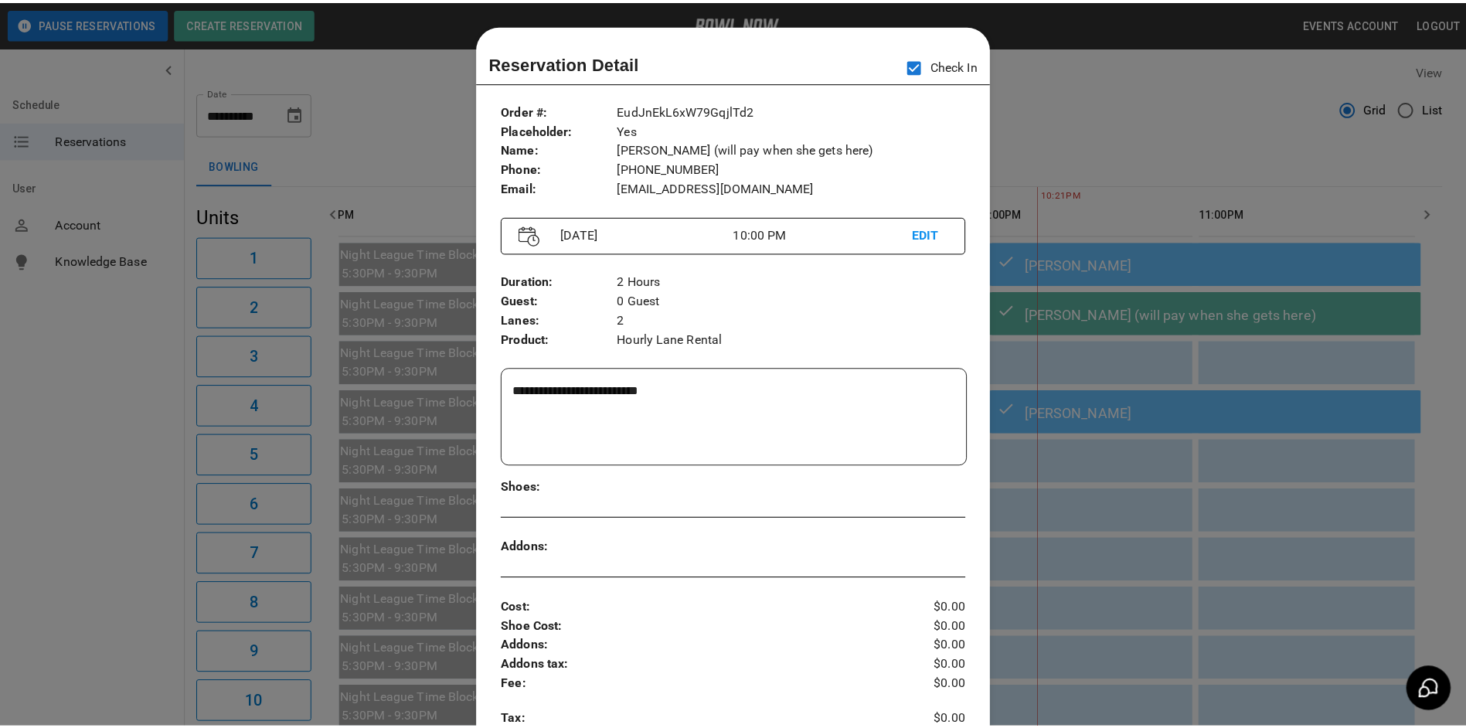
scroll to position [25, 0]
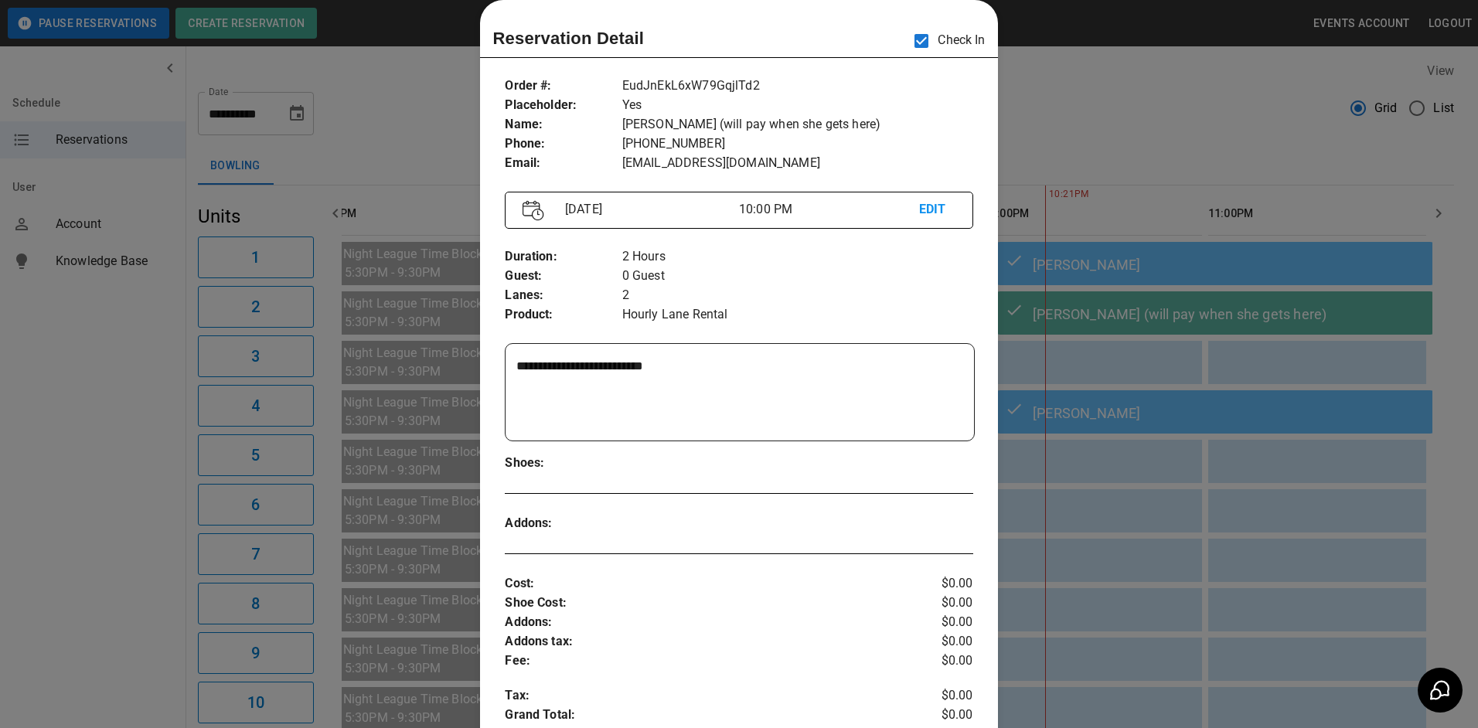
click at [1167, 358] on div at bounding box center [739, 364] width 1478 height 728
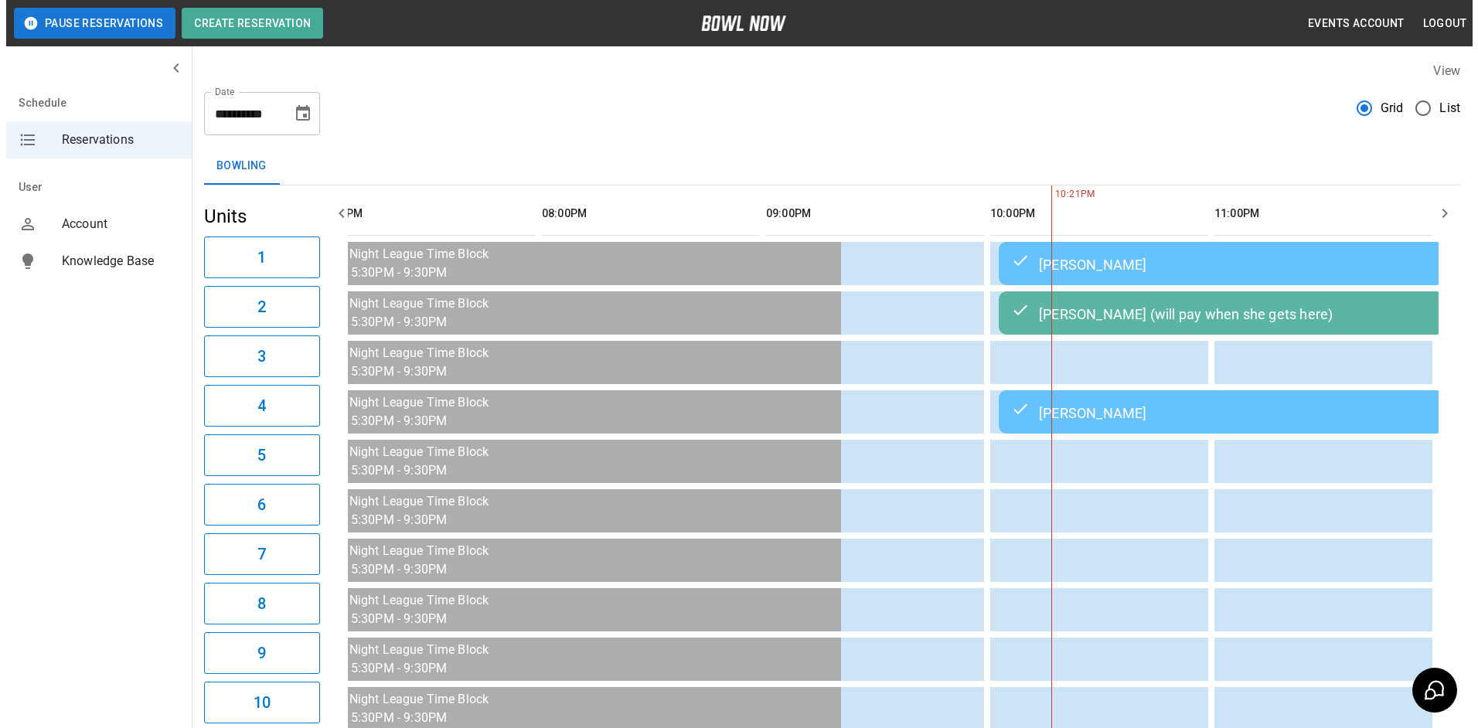
scroll to position [0, 2266]
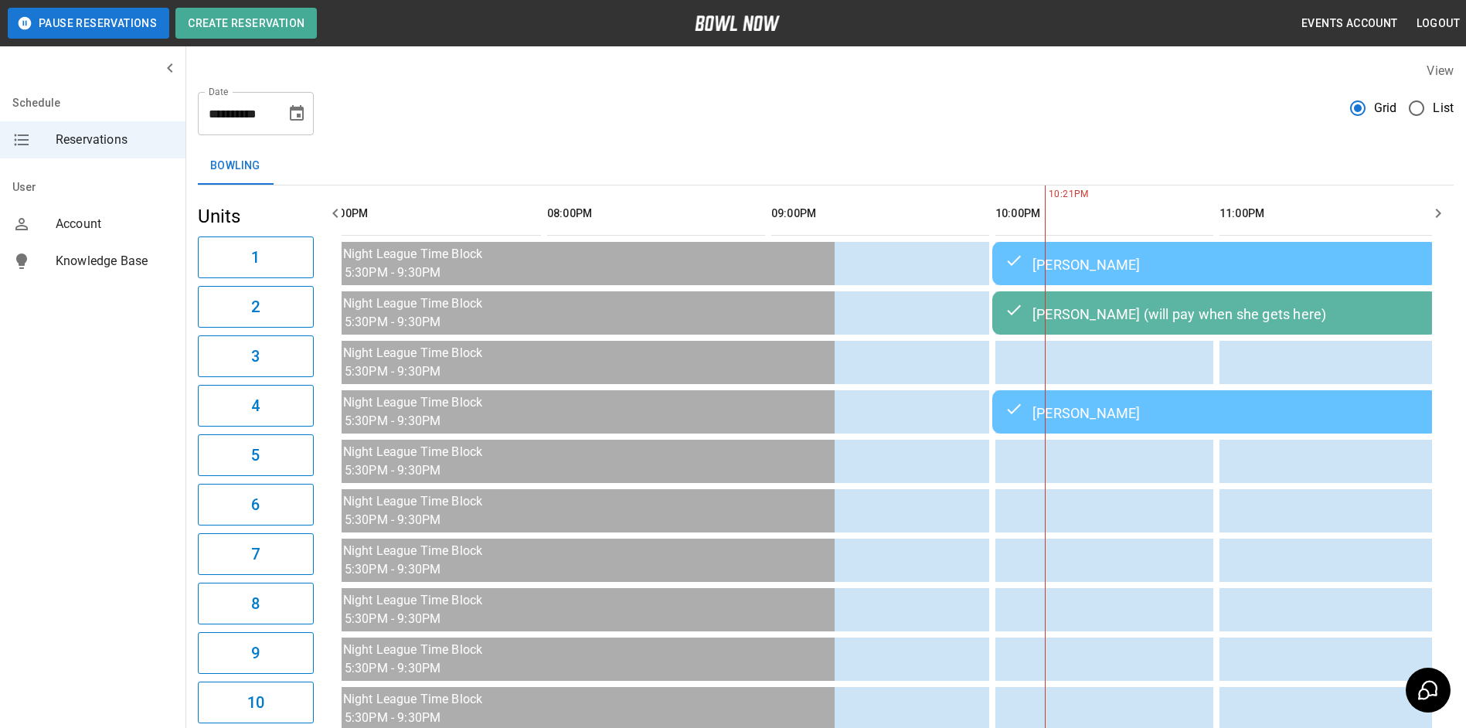
click at [1117, 257] on div "[PERSON_NAME]" at bounding box center [1215, 263] width 420 height 19
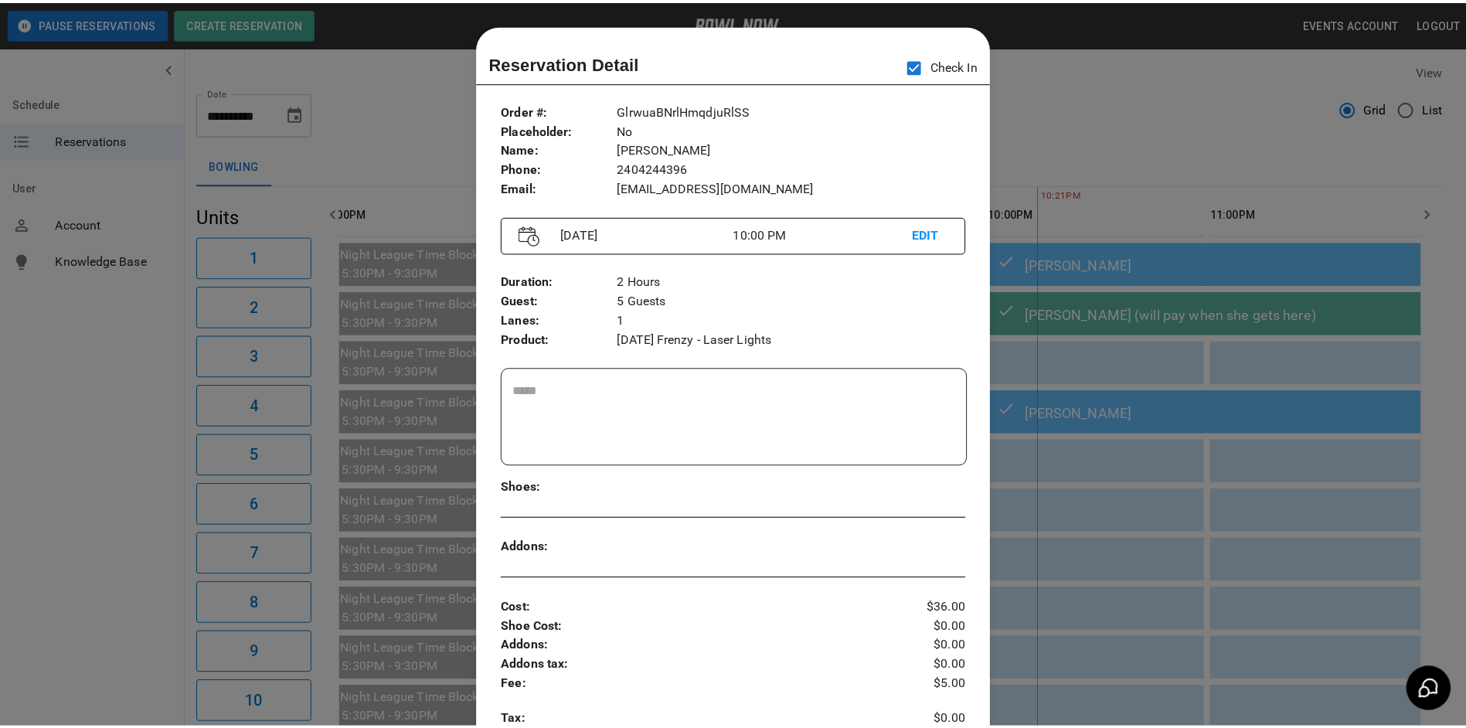
scroll to position [25, 0]
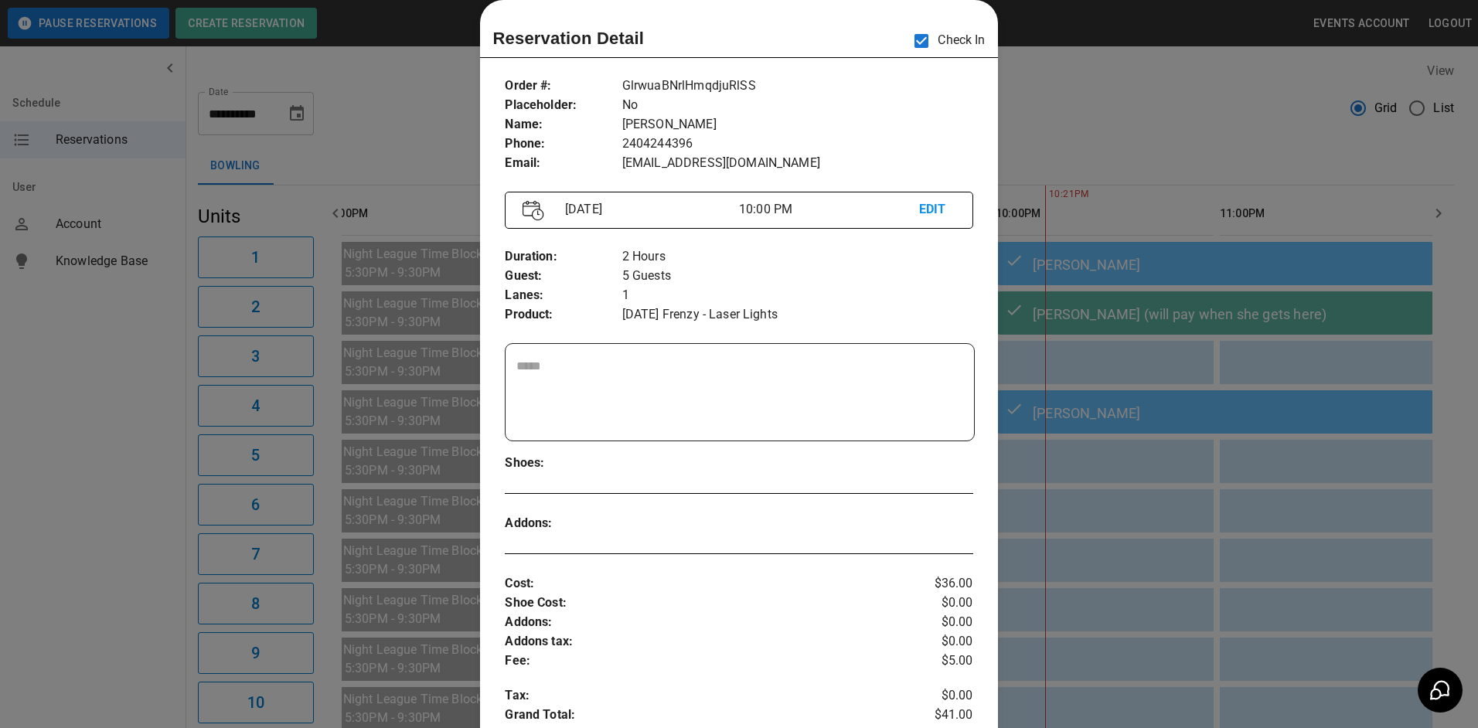
click at [1184, 364] on div at bounding box center [739, 364] width 1478 height 728
